Goal: Transaction & Acquisition: Book appointment/travel/reservation

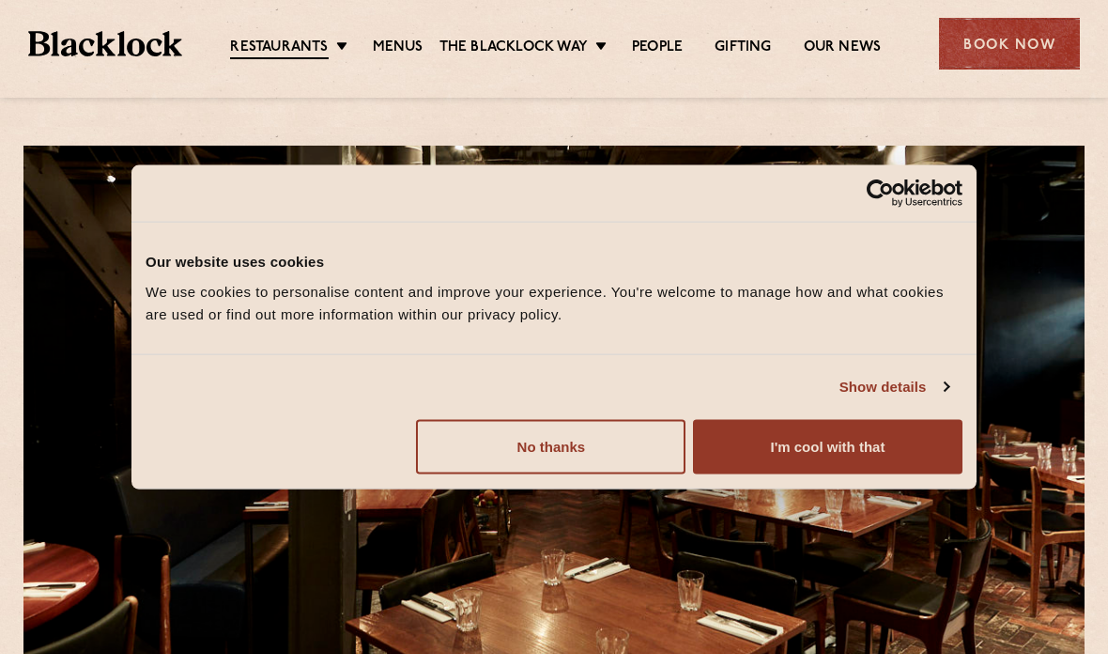
click at [647, 434] on button "No thanks" at bounding box center [551, 446] width 270 height 54
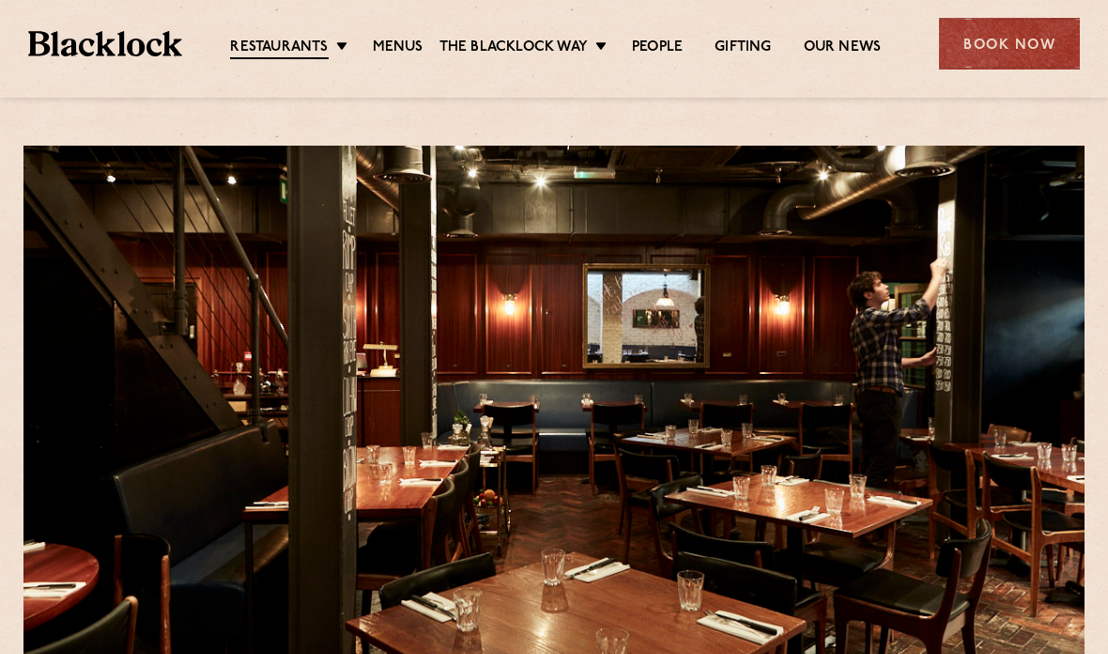
click at [1028, 58] on div "Book Now" at bounding box center [1009, 44] width 141 height 52
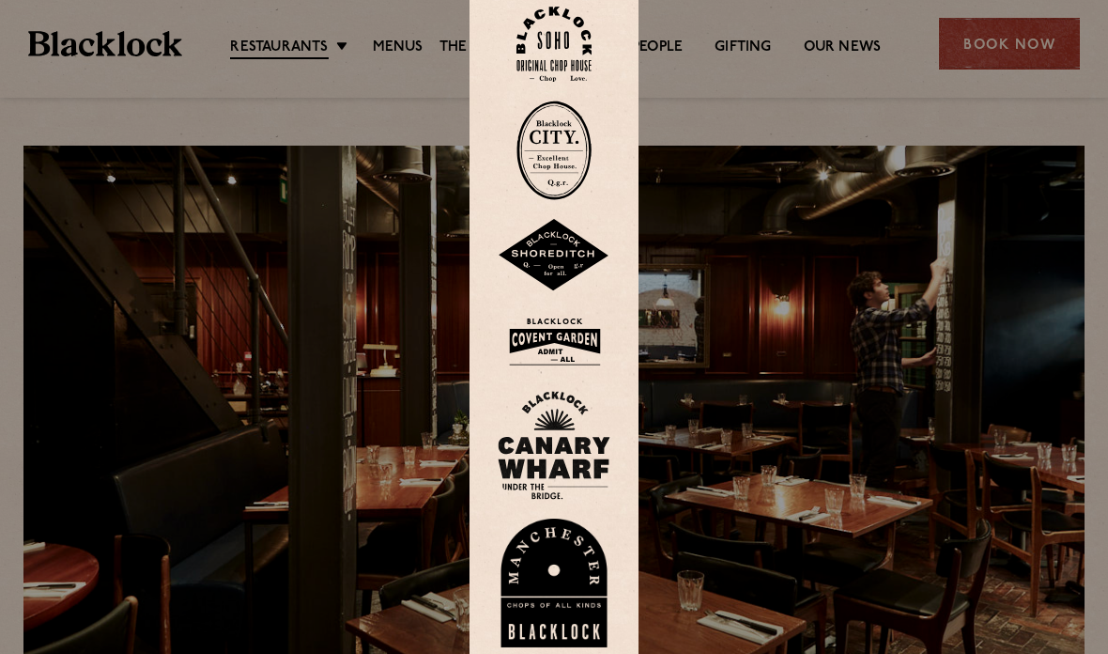
click at [1034, 52] on div at bounding box center [554, 327] width 1108 height 654
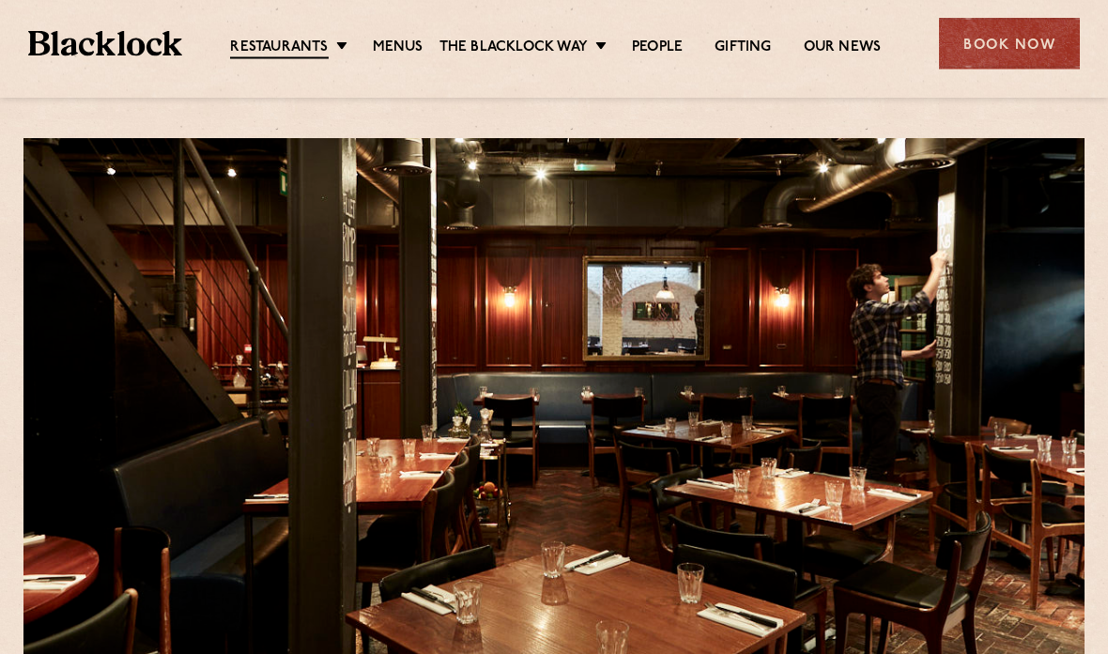
scroll to position [8, 0]
click at [1036, 45] on div "Book Now" at bounding box center [1009, 44] width 141 height 52
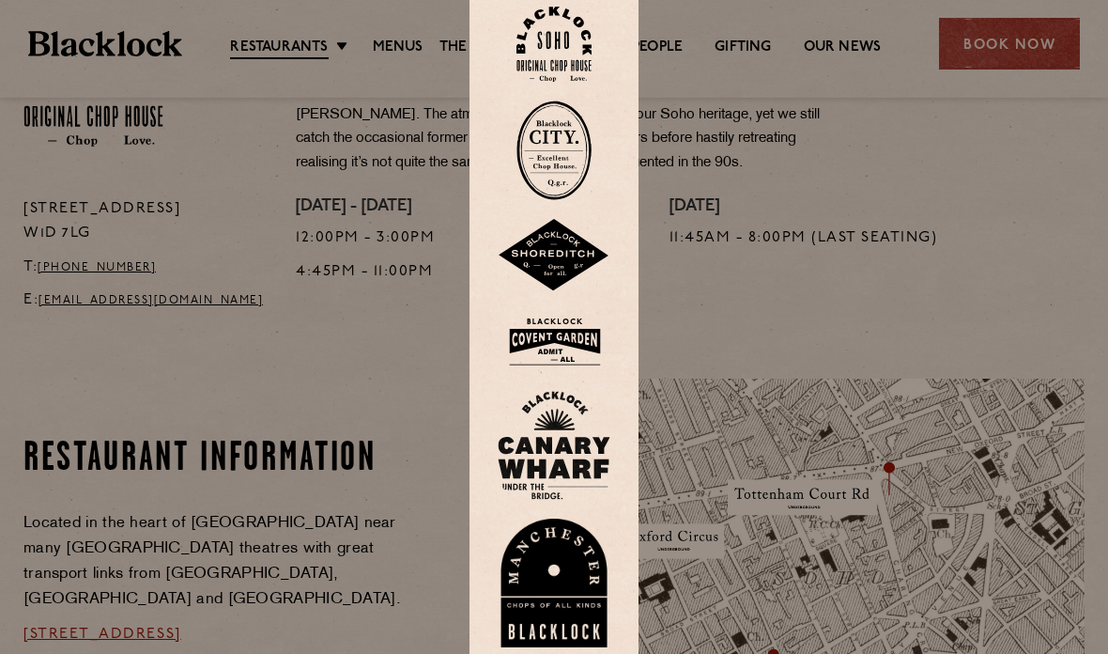
scroll to position [742, 0]
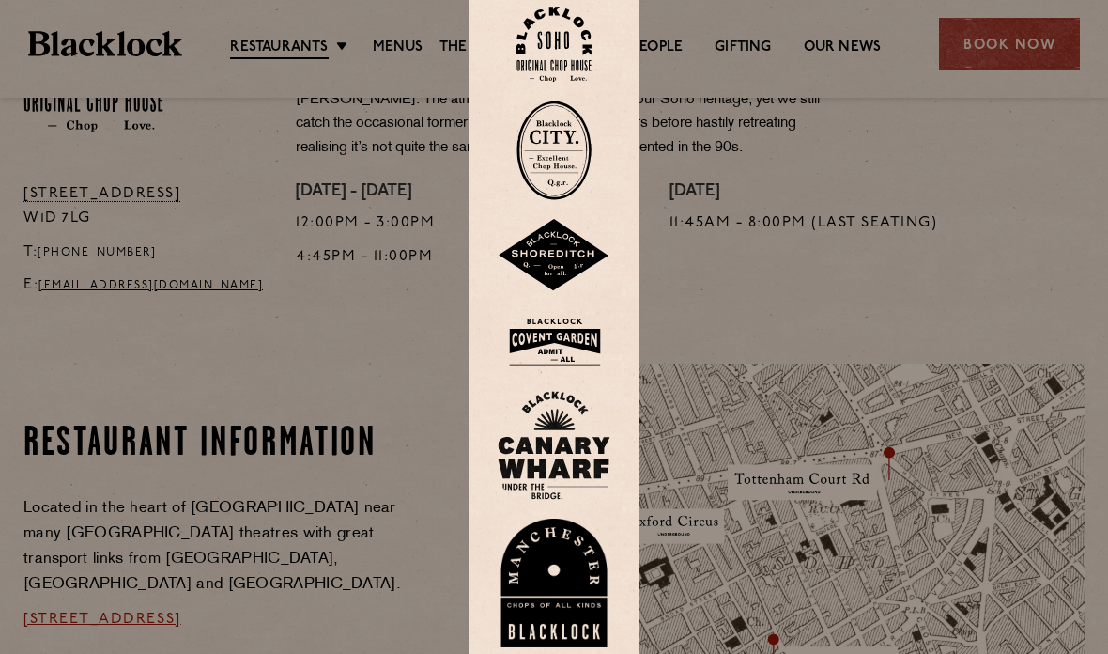
click at [770, 311] on div at bounding box center [554, 327] width 1108 height 654
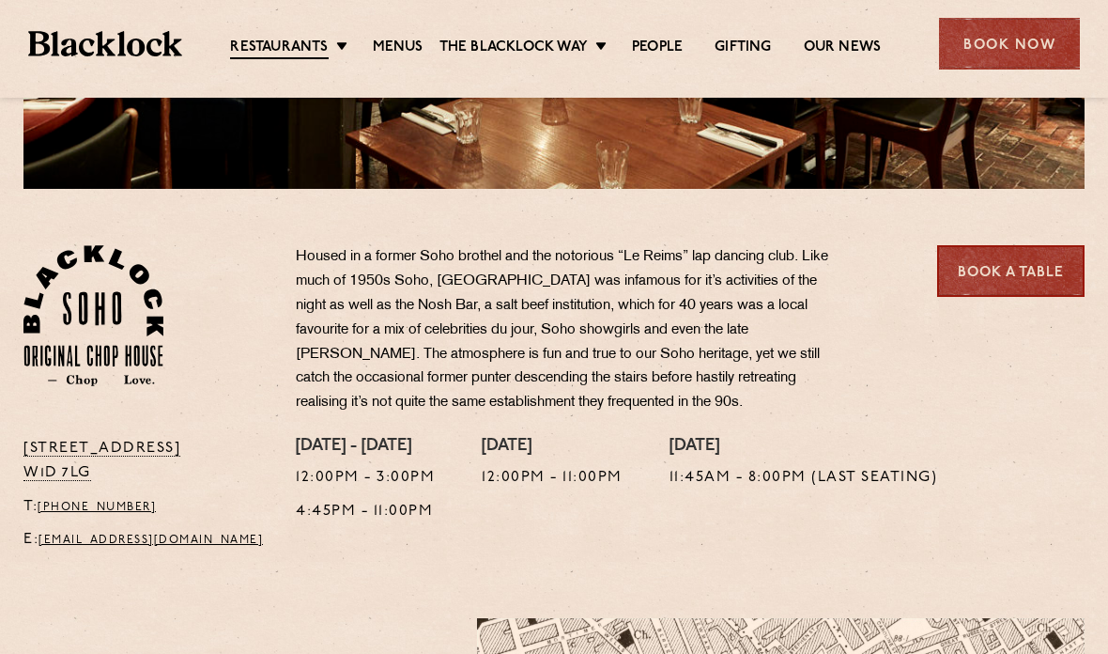
scroll to position [455, 0]
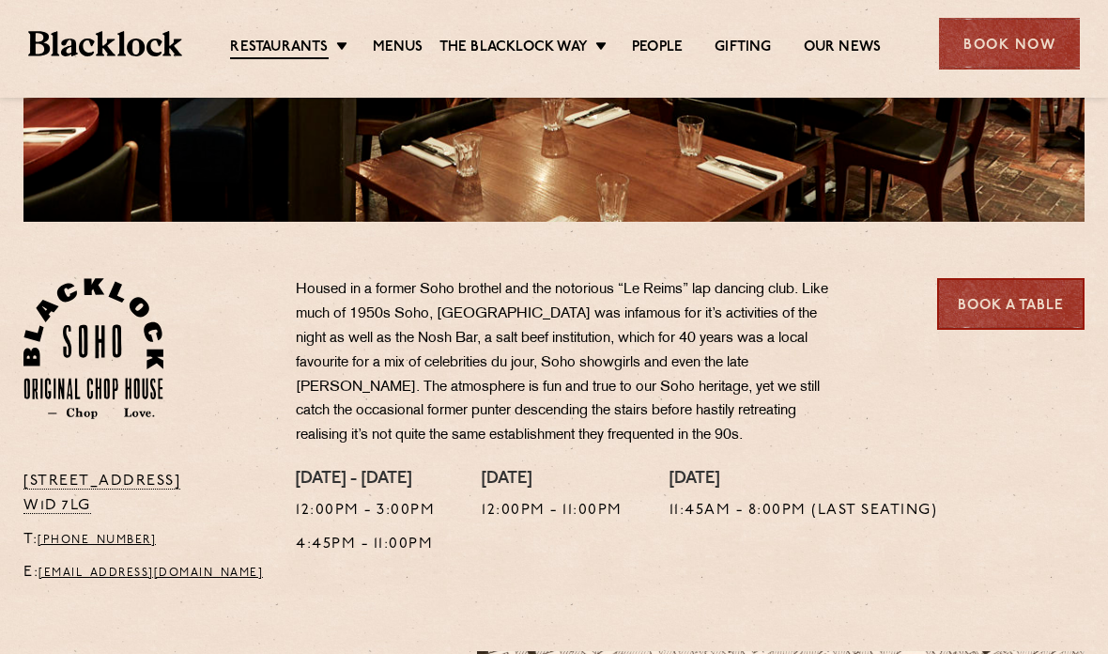
click at [1031, 307] on link "Book a Table" at bounding box center [1010, 304] width 147 height 52
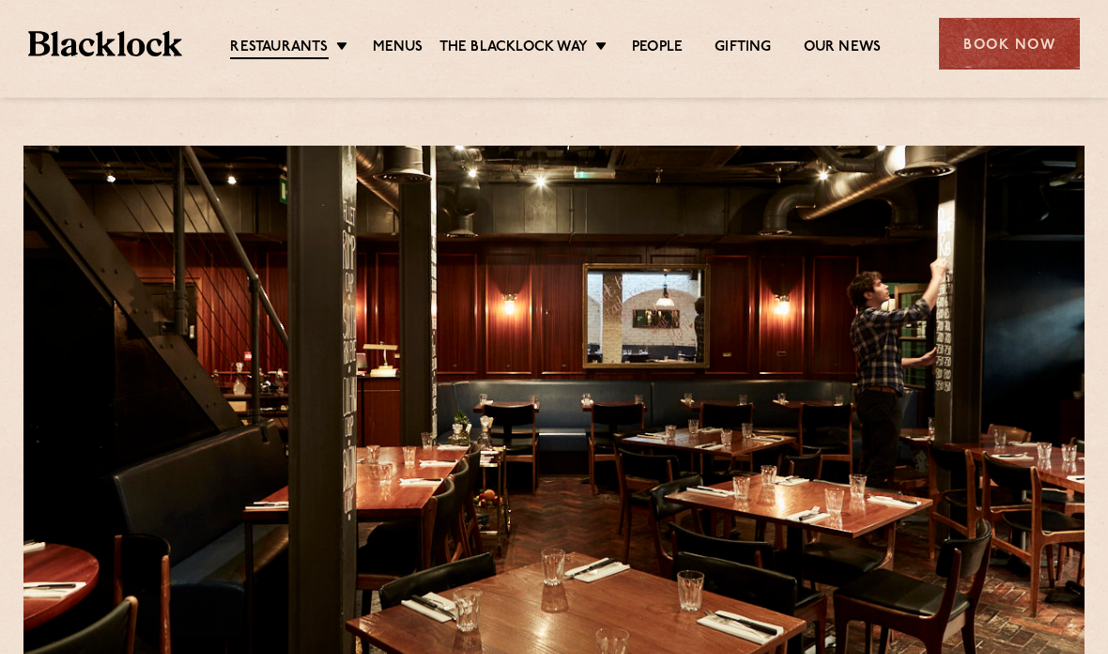
scroll to position [530, 0]
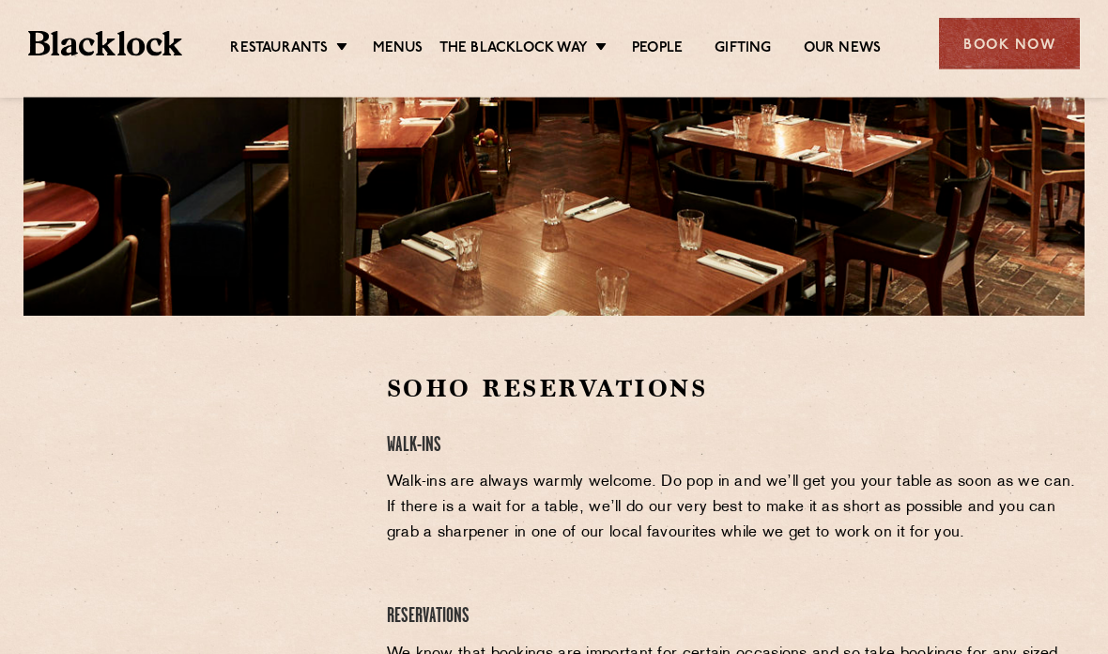
scroll to position [436, 0]
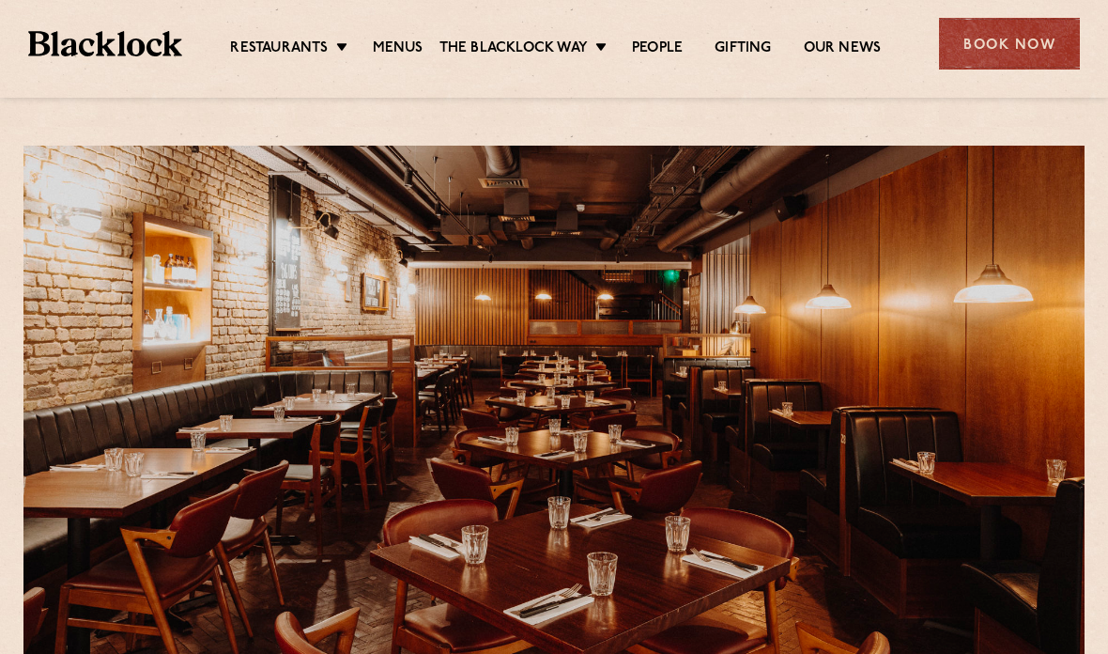
click at [1037, 54] on div "Book Now" at bounding box center [1009, 44] width 141 height 52
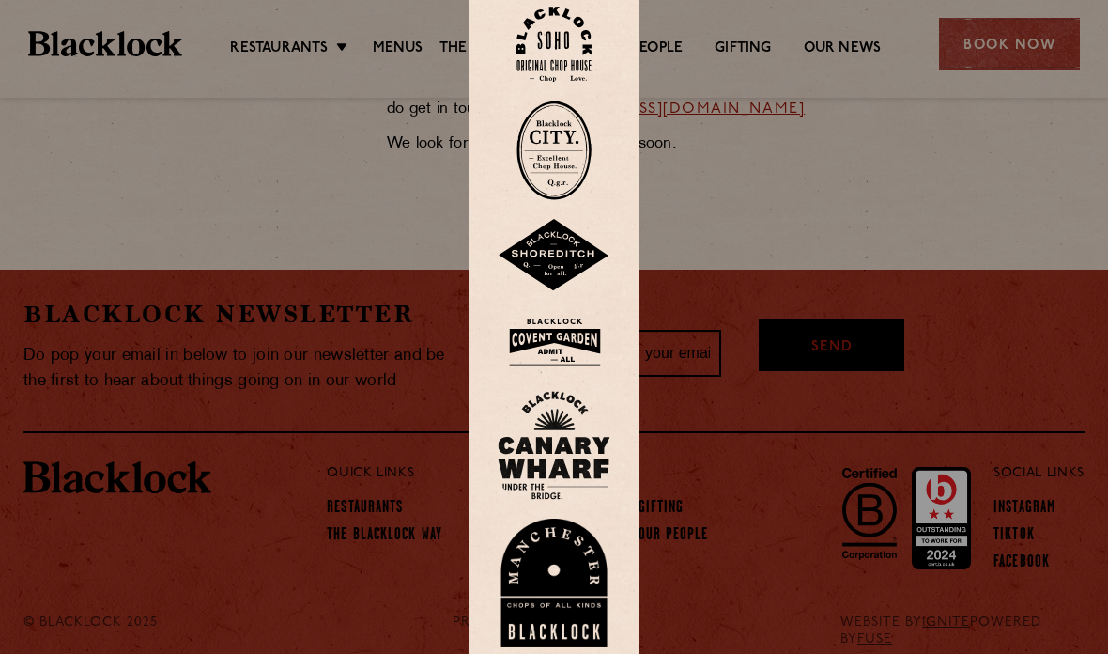
scroll to position [1043, 0]
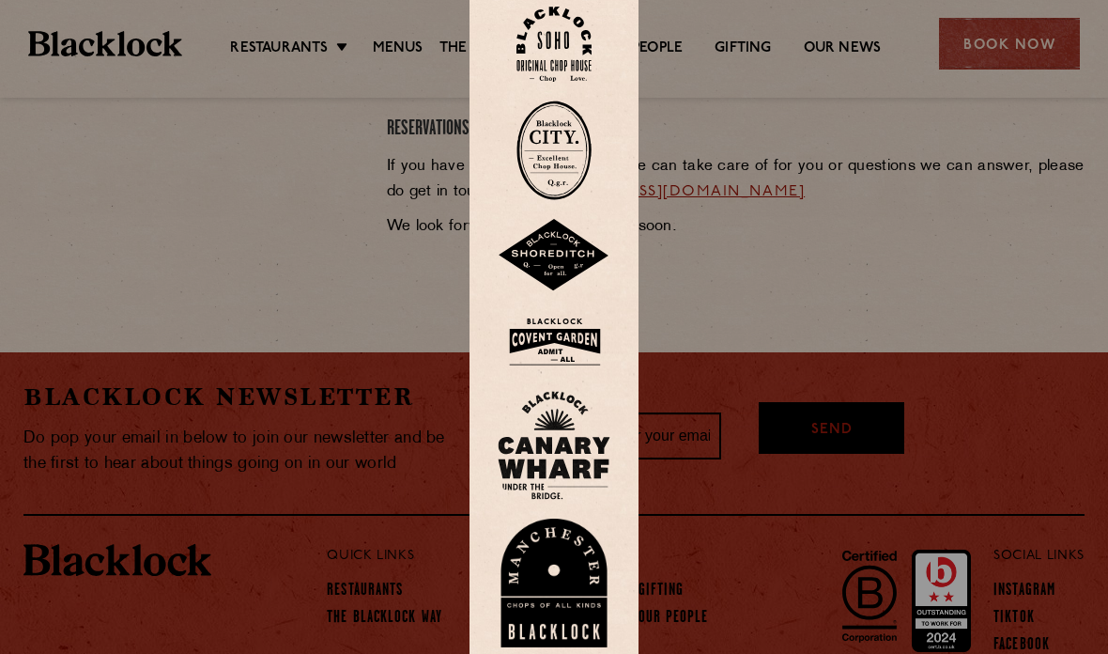
click at [940, 348] on div at bounding box center [554, 327] width 1108 height 654
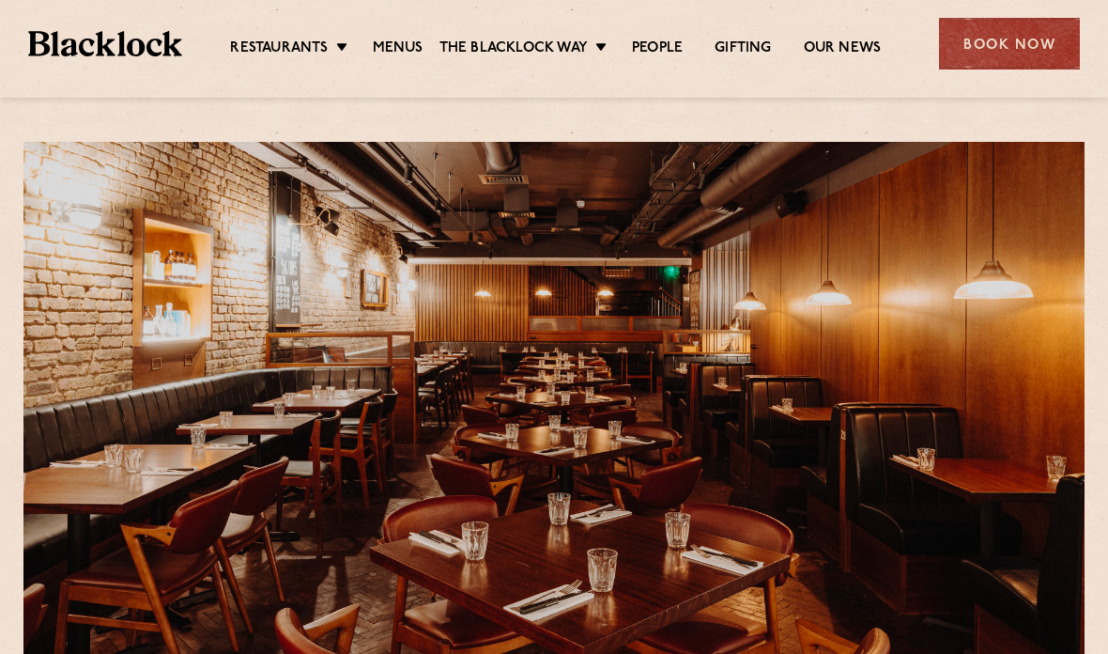
scroll to position [0, 0]
